Goal: Task Accomplishment & Management: Manage account settings

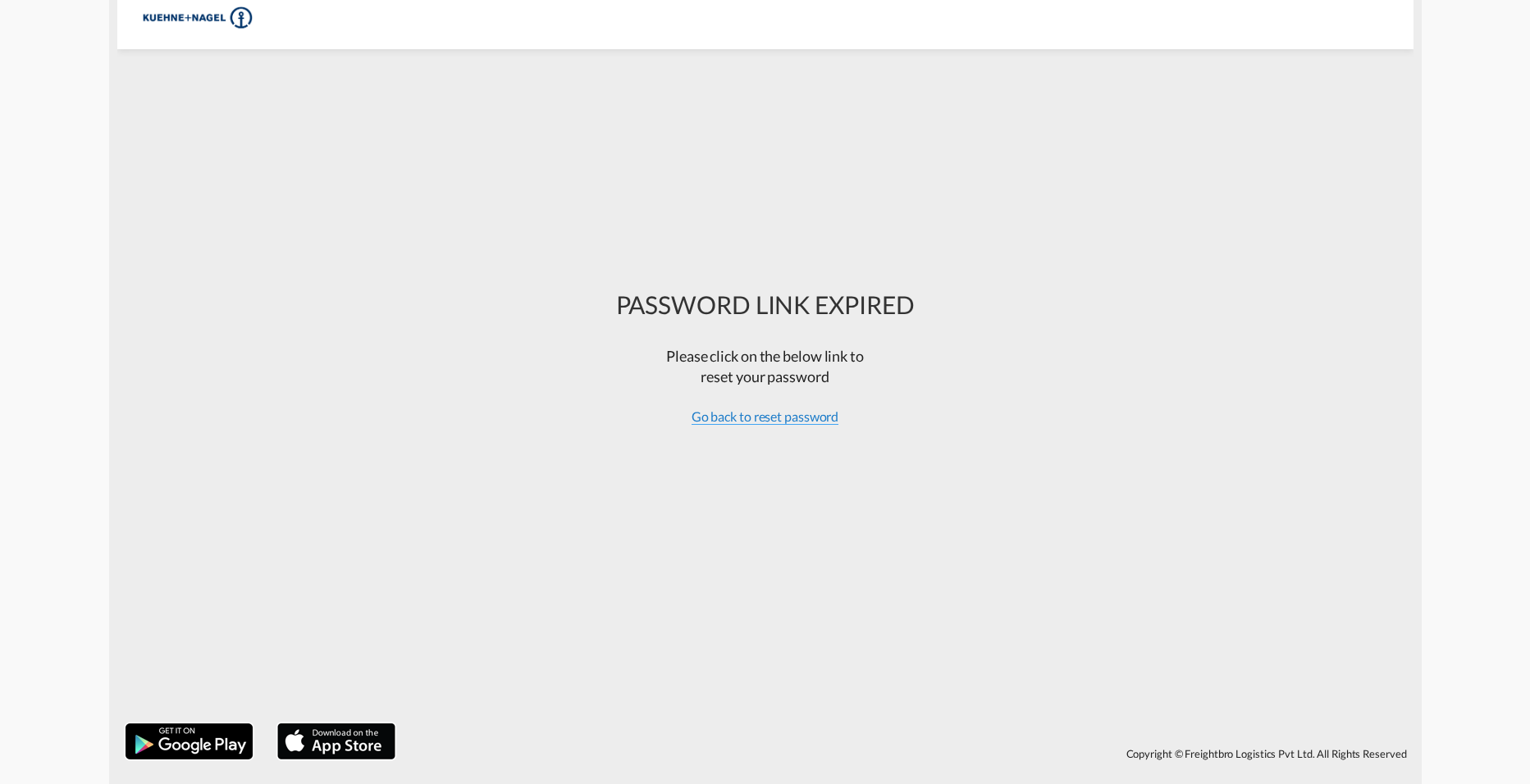
click at [784, 415] on span "Go back to reset password" at bounding box center [765, 416] width 147 height 16
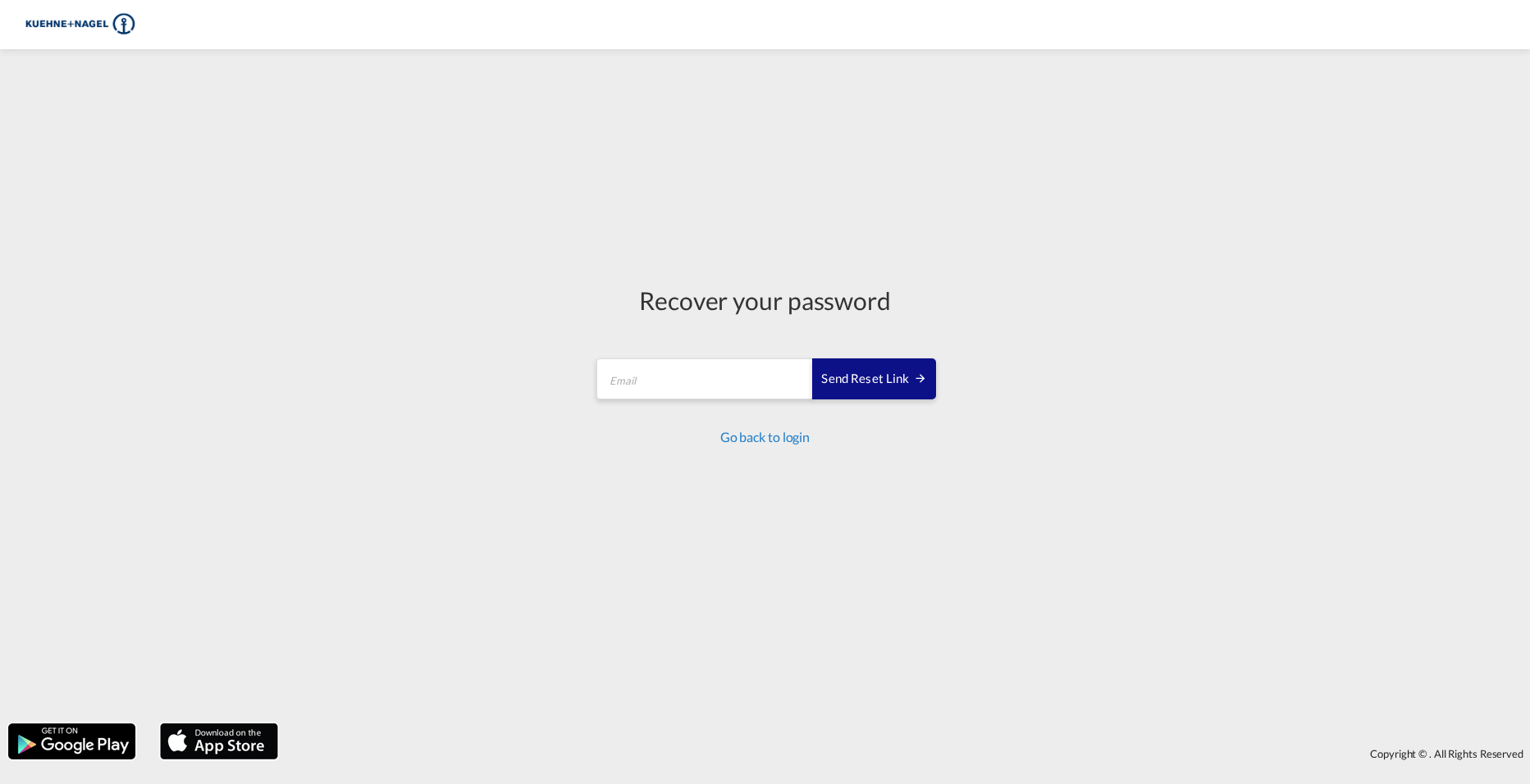
click at [783, 436] on link "Go back to login" at bounding box center [765, 437] width 89 height 15
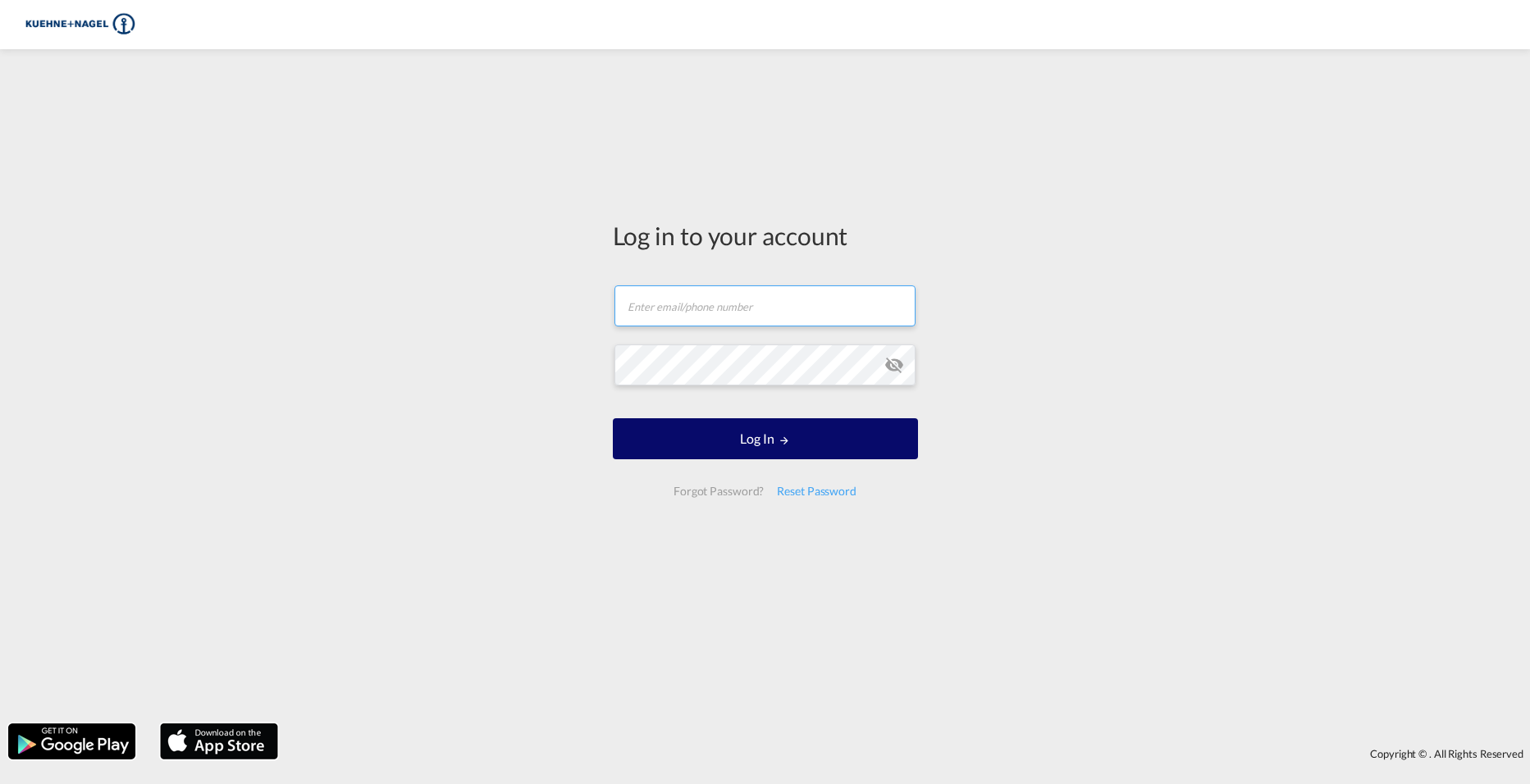
type input "[PERSON_NAME][EMAIL_ADDRESS][PERSON_NAME][PERSON_NAME][DOMAIN_NAME]"
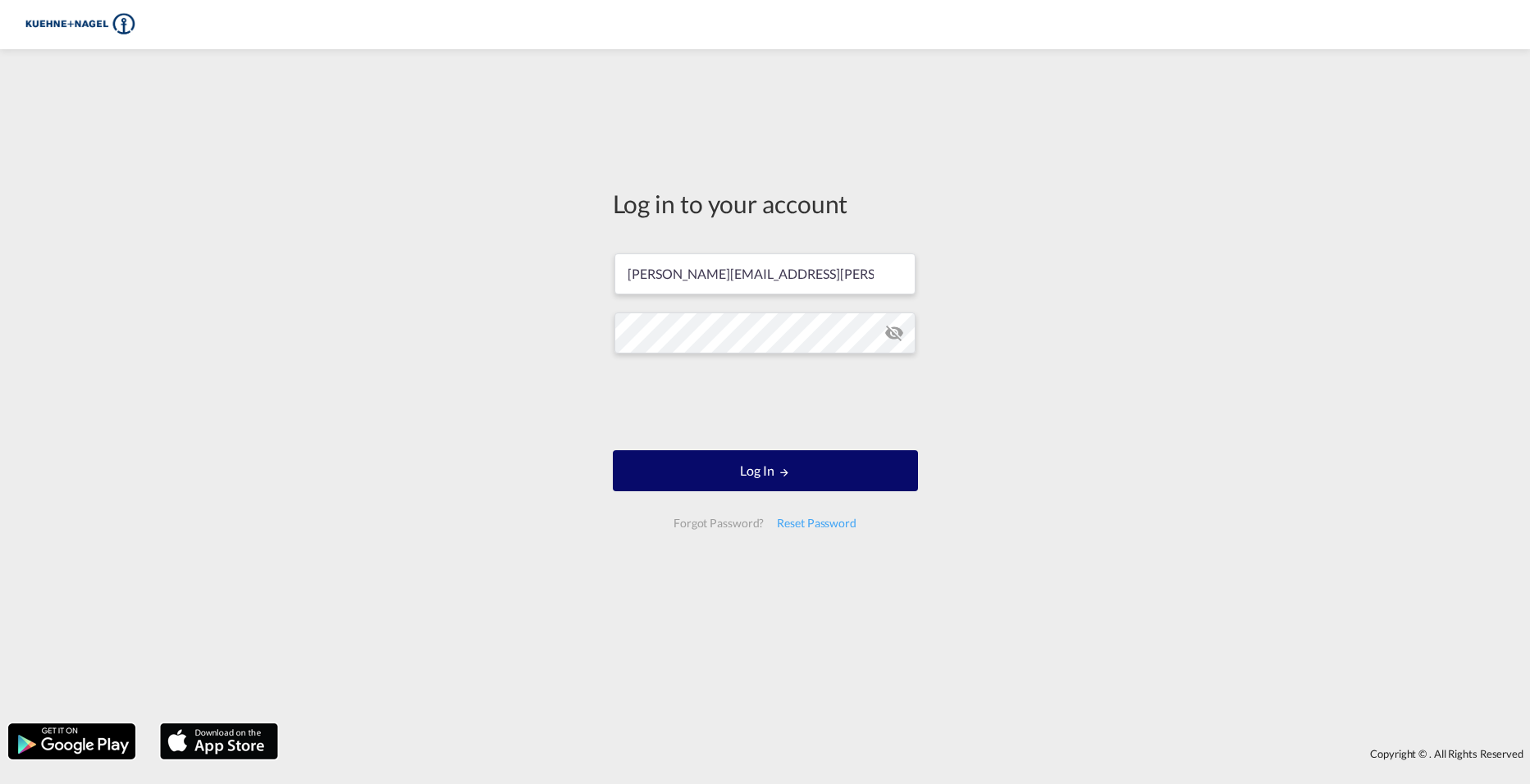
click at [759, 455] on button "Log In" at bounding box center [765, 471] width 305 height 41
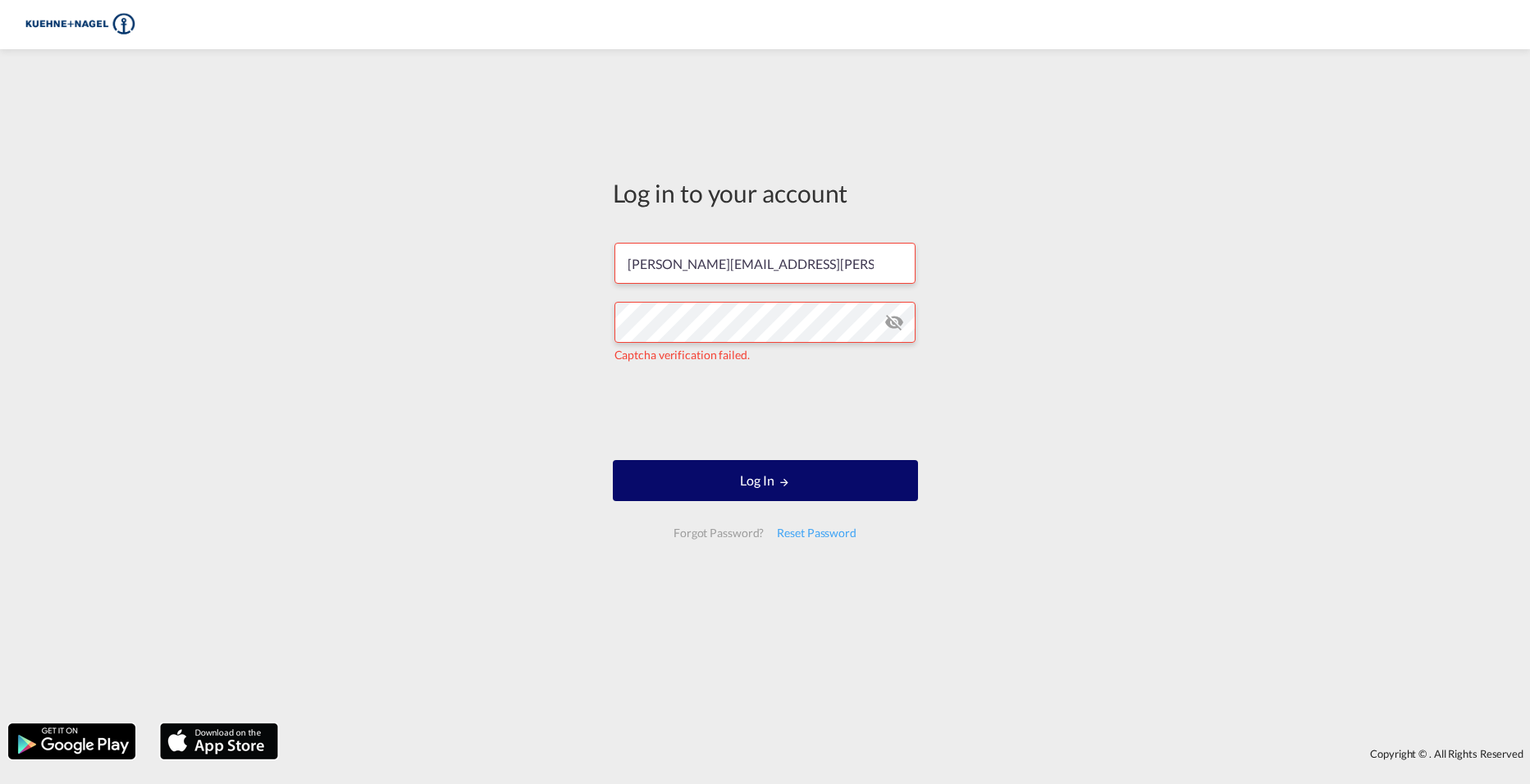
click at [885, 490] on button "Log In" at bounding box center [765, 480] width 305 height 41
